Goal: Task Accomplishment & Management: Complete application form

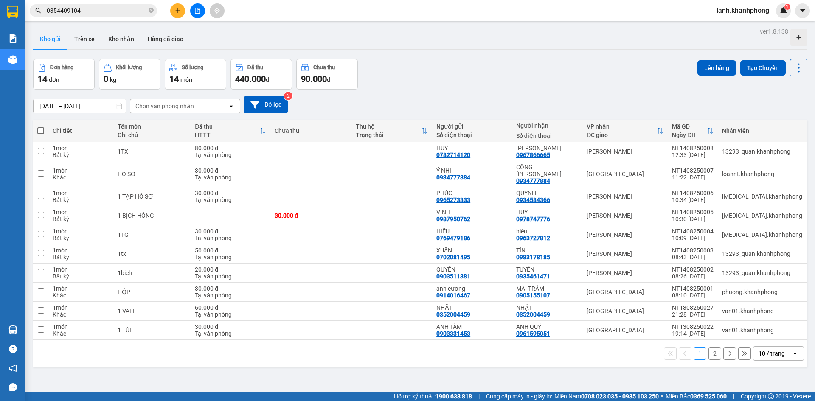
click at [178, 12] on icon "plus" at bounding box center [178, 10] width 0 height 5
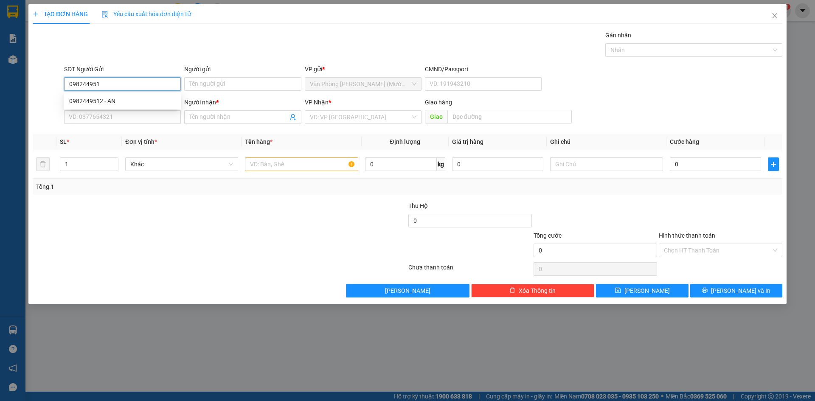
type input "0982449512"
click at [106, 99] on div "0982449512 - AN" at bounding box center [122, 100] width 107 height 9
type input "AN"
type input "0982449512"
drag, startPoint x: 122, startPoint y: 115, endPoint x: 118, endPoint y: 110, distance: 6.6
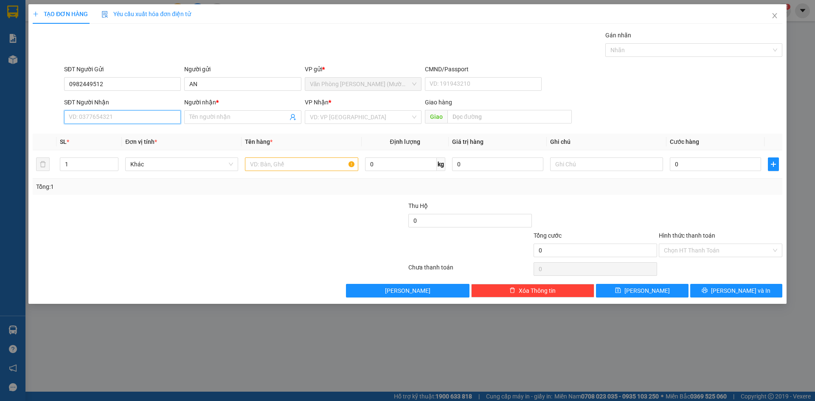
click at [122, 115] on input "SĐT Người Nhận" at bounding box center [122, 117] width 117 height 14
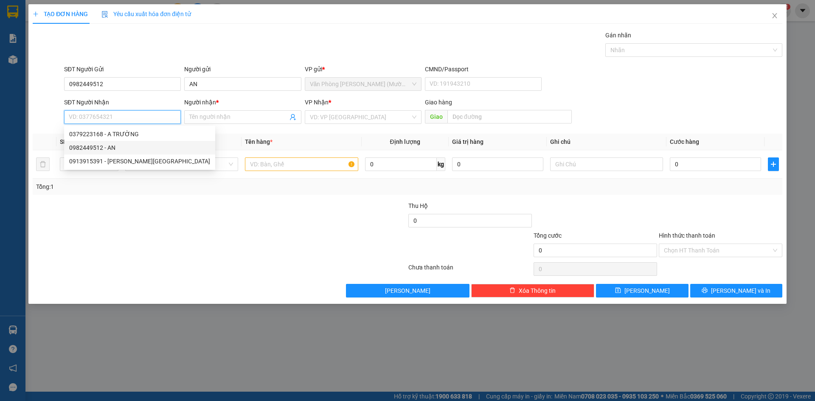
click at [141, 145] on div "0982449512 - AN" at bounding box center [139, 147] width 141 height 9
type input "0982449512"
type input "AN"
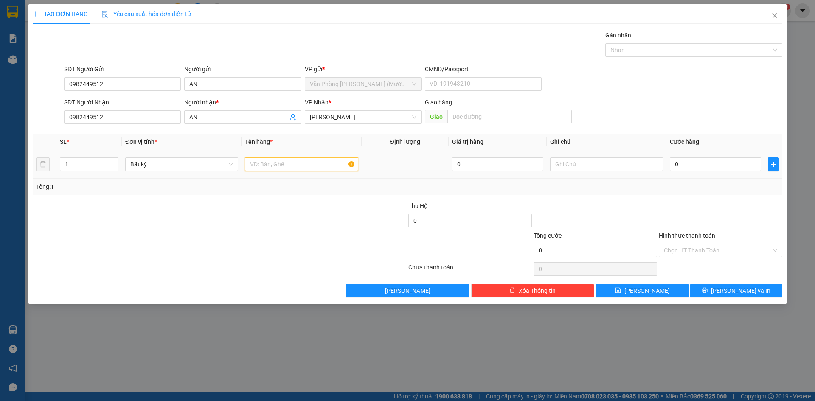
drag, startPoint x: 317, startPoint y: 164, endPoint x: 326, endPoint y: 155, distance: 12.6
click at [317, 164] on input "text" at bounding box center [301, 165] width 113 height 14
type input "1 TX"
click at [695, 159] on input "0" at bounding box center [715, 165] width 91 height 14
type input "3"
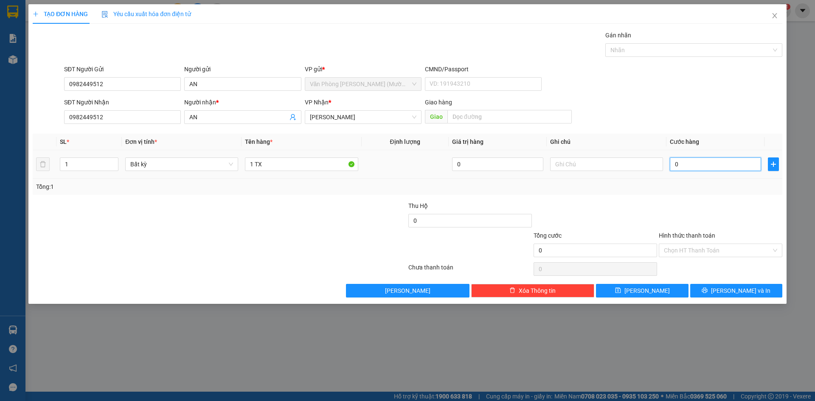
type input "3"
type input "30"
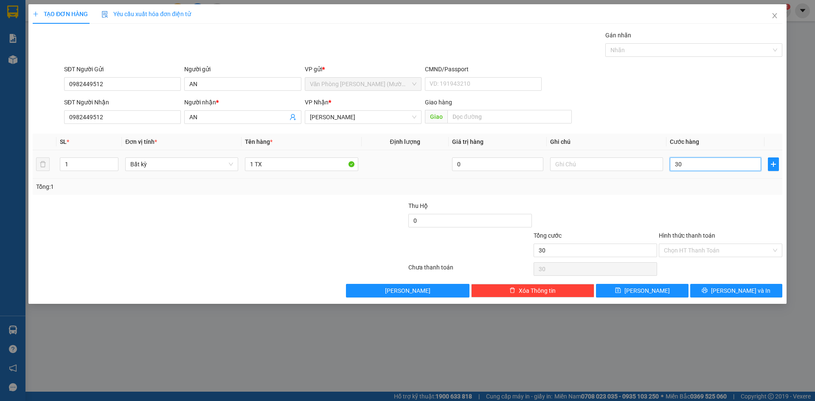
type input "300"
type input "3.000"
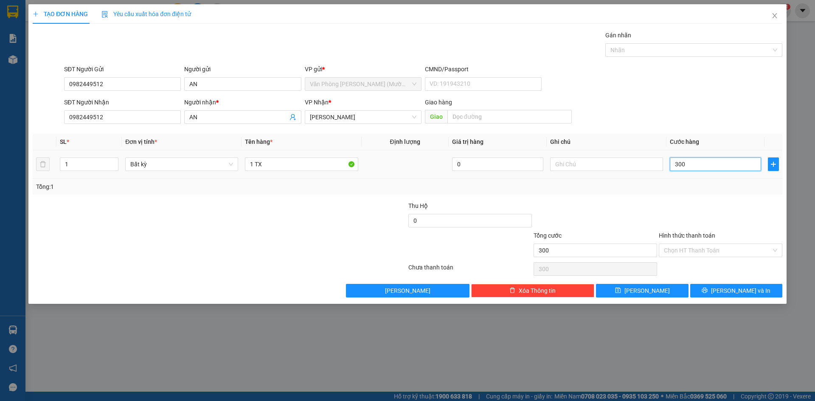
type input "3.000"
type input "30.000"
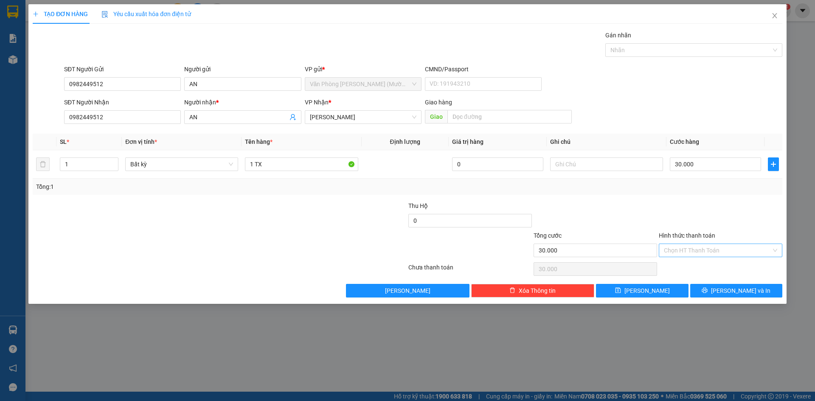
click at [710, 251] on input "Hình thức thanh toán" at bounding box center [717, 250] width 107 height 13
click at [690, 267] on div "Tại văn phòng" at bounding box center [720, 267] width 113 height 9
type input "0"
click at [708, 284] on div "Transit Pickup Surcharge Ids Transit Deliver Surcharge Ids Transit Deliver Surc…" at bounding box center [408, 164] width 750 height 267
drag, startPoint x: 716, startPoint y: 292, endPoint x: 714, endPoint y: 288, distance: 4.4
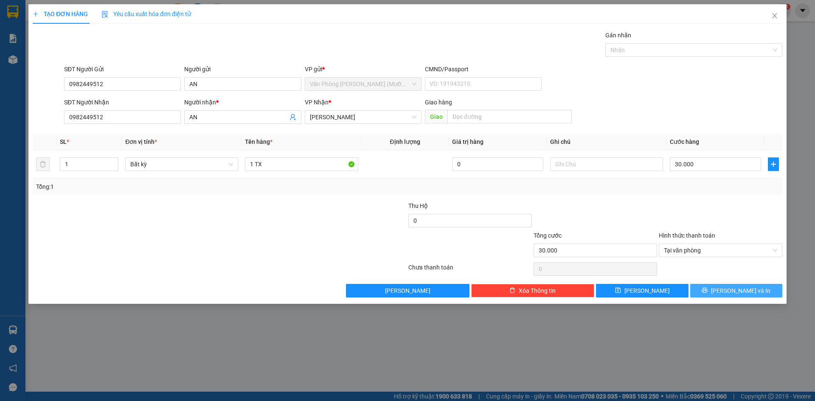
click at [716, 290] on button "[PERSON_NAME] và In" at bounding box center [737, 291] width 92 height 14
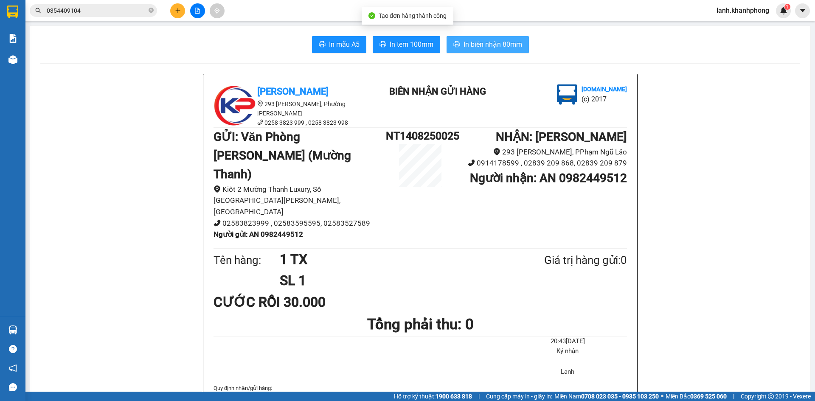
drag, startPoint x: 482, startPoint y: 42, endPoint x: 482, endPoint y: 35, distance: 7.2
click at [483, 42] on span "In biên nhận 80mm" at bounding box center [493, 44] width 59 height 11
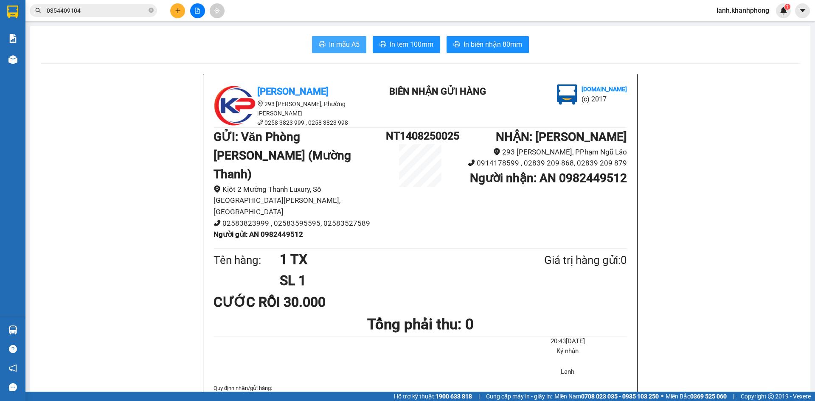
drag, startPoint x: 341, startPoint y: 43, endPoint x: 336, endPoint y: 37, distance: 7.9
click at [340, 42] on span "In mẫu A5" at bounding box center [344, 44] width 31 height 11
